Goal: Obtain resource: Download file/media

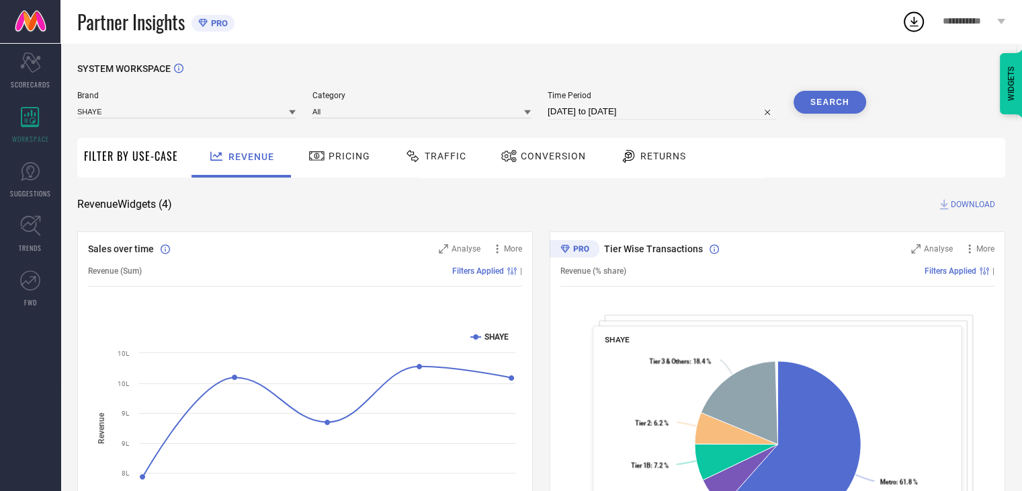
click at [537, 161] on span "Conversion" at bounding box center [553, 156] width 65 height 11
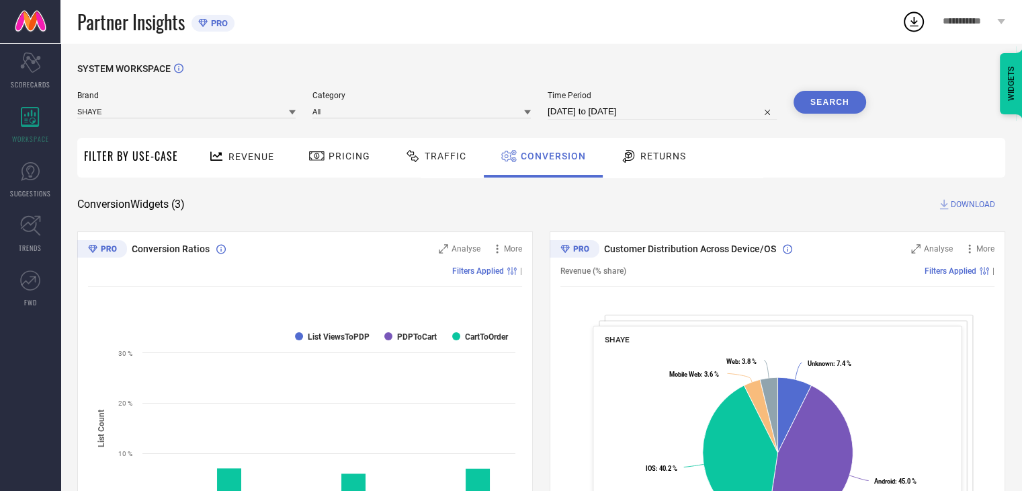
select select "7"
select select "2025"
select select "8"
select select "2025"
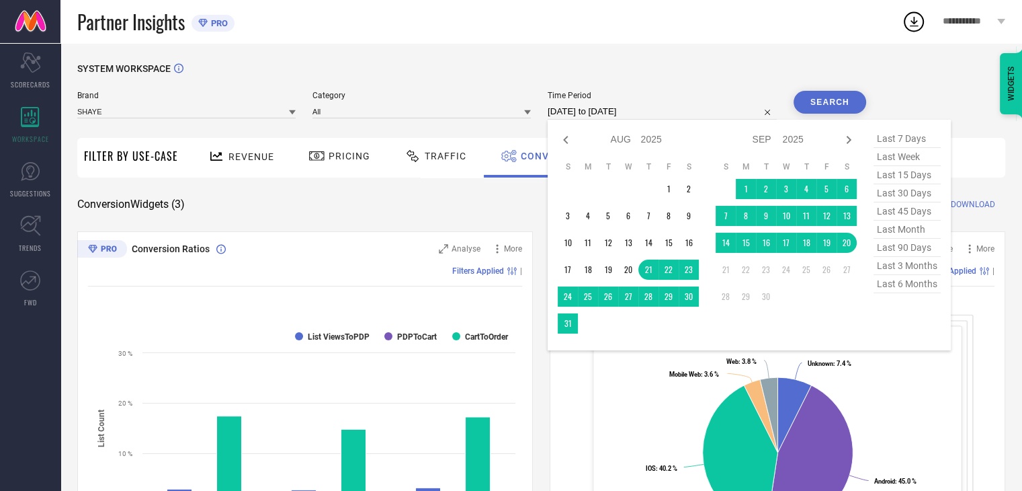
click at [674, 114] on input "[DATE] to [DATE]" at bounding box center [662, 112] width 229 height 16
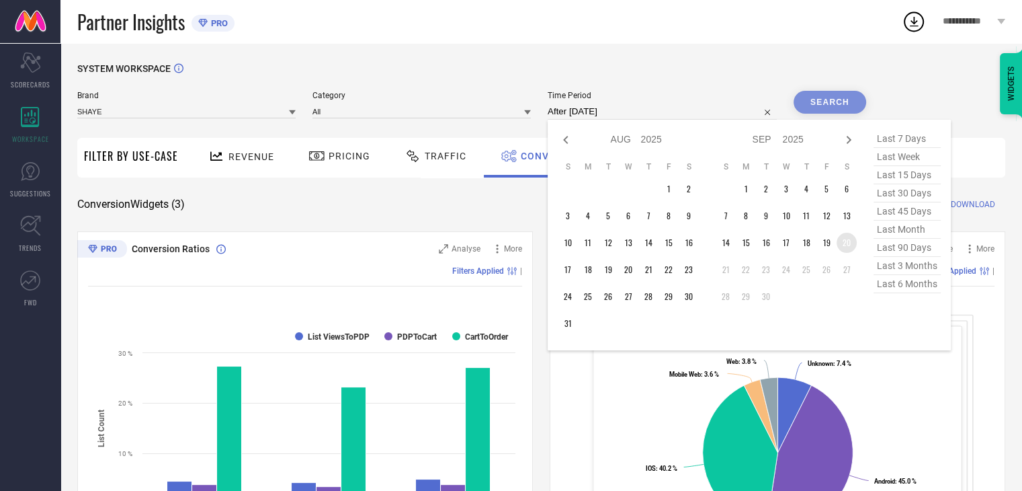
click at [848, 245] on td "20" at bounding box center [847, 243] width 20 height 20
type input "[DATE] to [DATE]"
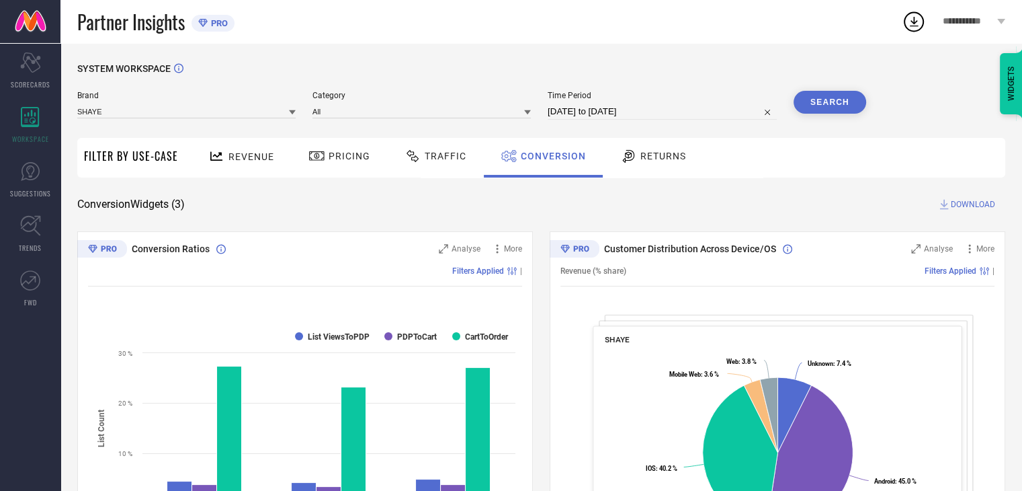
click at [840, 97] on button "Search" at bounding box center [830, 102] width 73 height 23
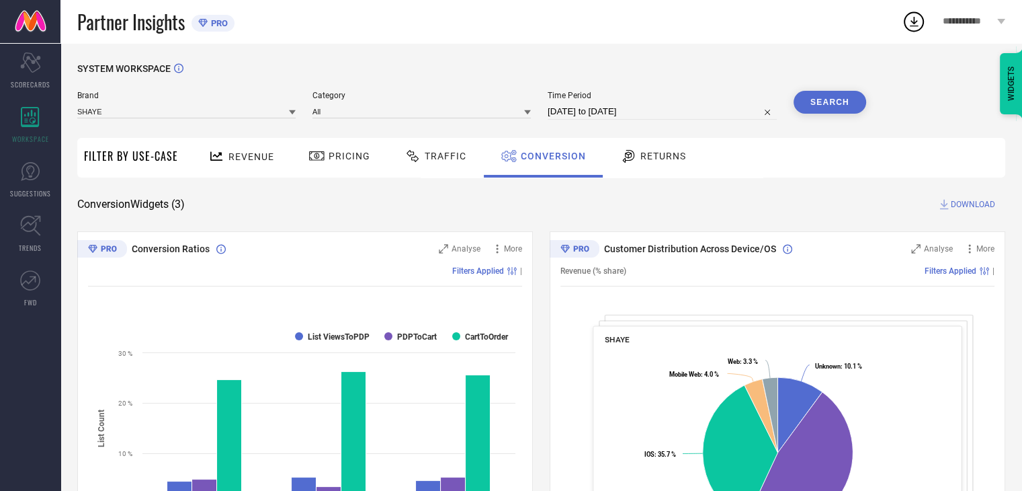
click at [979, 205] on span "DOWNLOAD" at bounding box center [973, 204] width 44 height 13
